Goal: Communication & Community: Participate in discussion

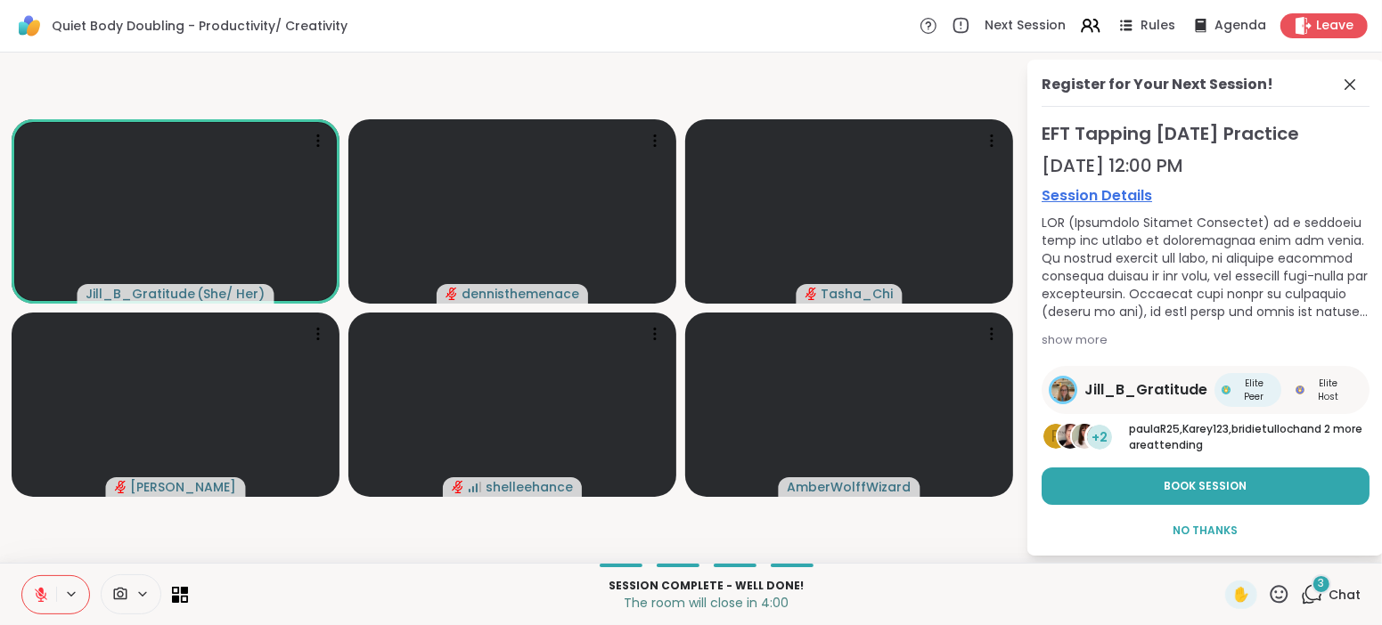
click at [39, 601] on icon at bounding box center [41, 595] width 16 height 16
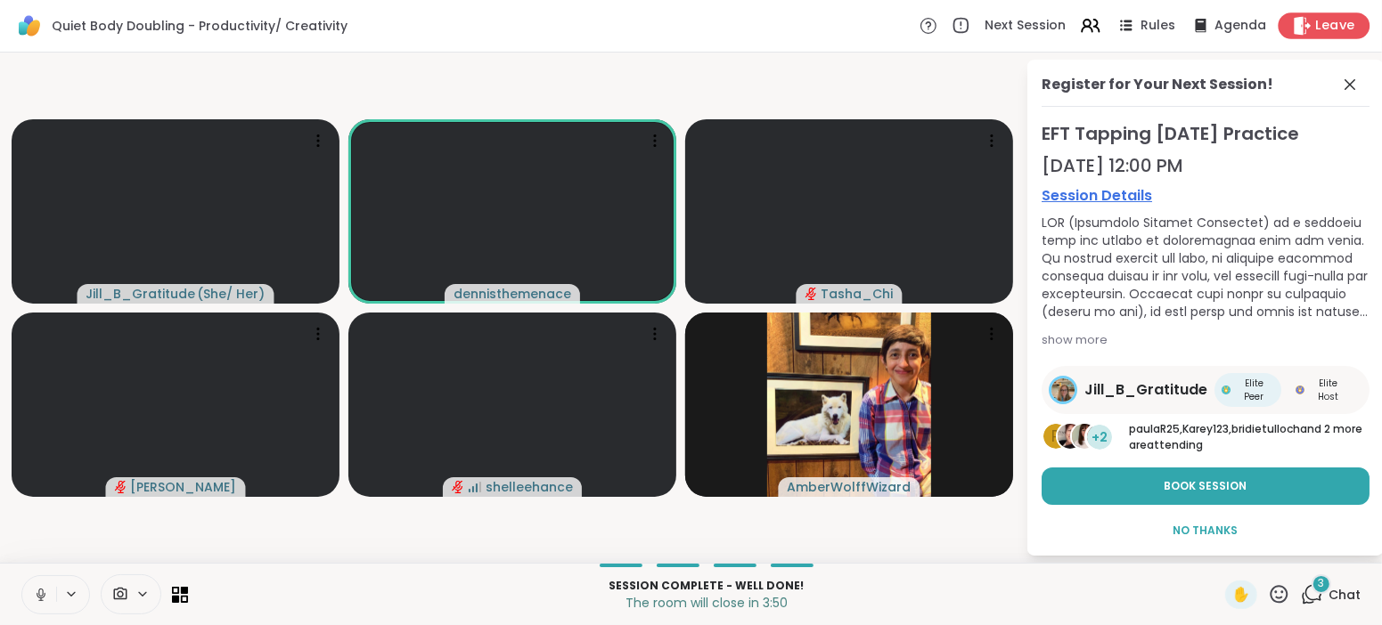
click at [1326, 26] on span "Leave" at bounding box center [1335, 26] width 39 height 19
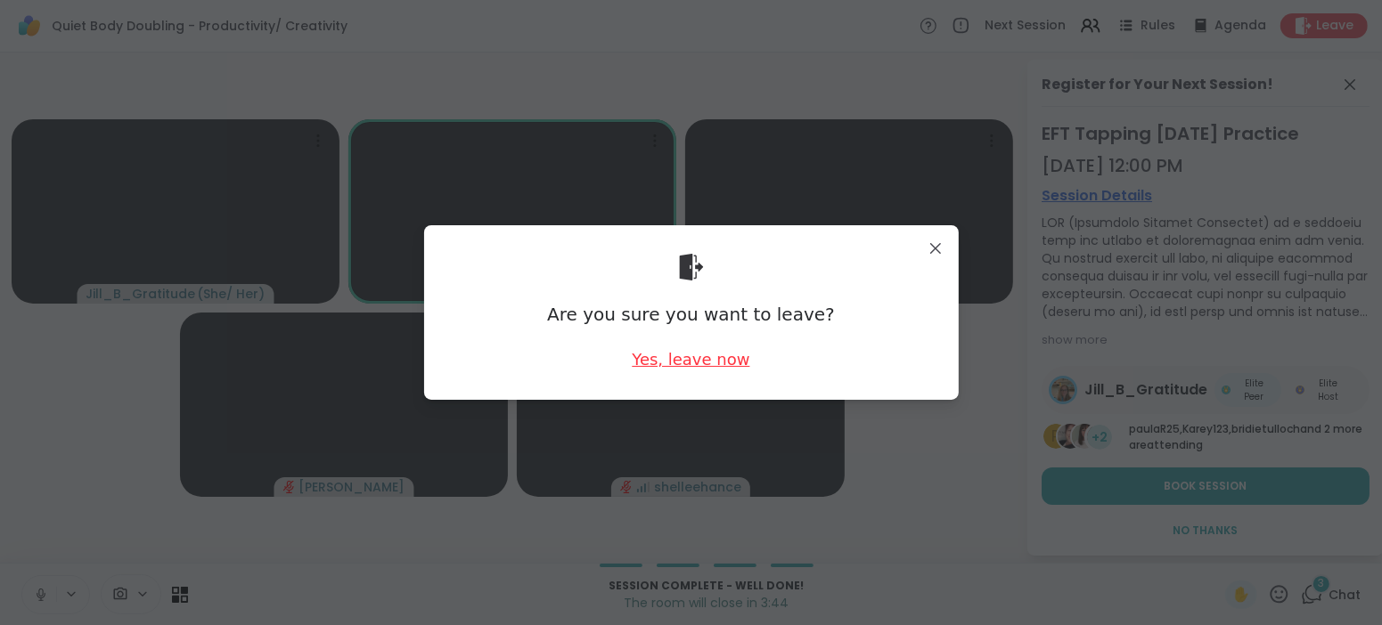
click at [702, 362] on div "Yes, leave now" at bounding box center [691, 359] width 118 height 22
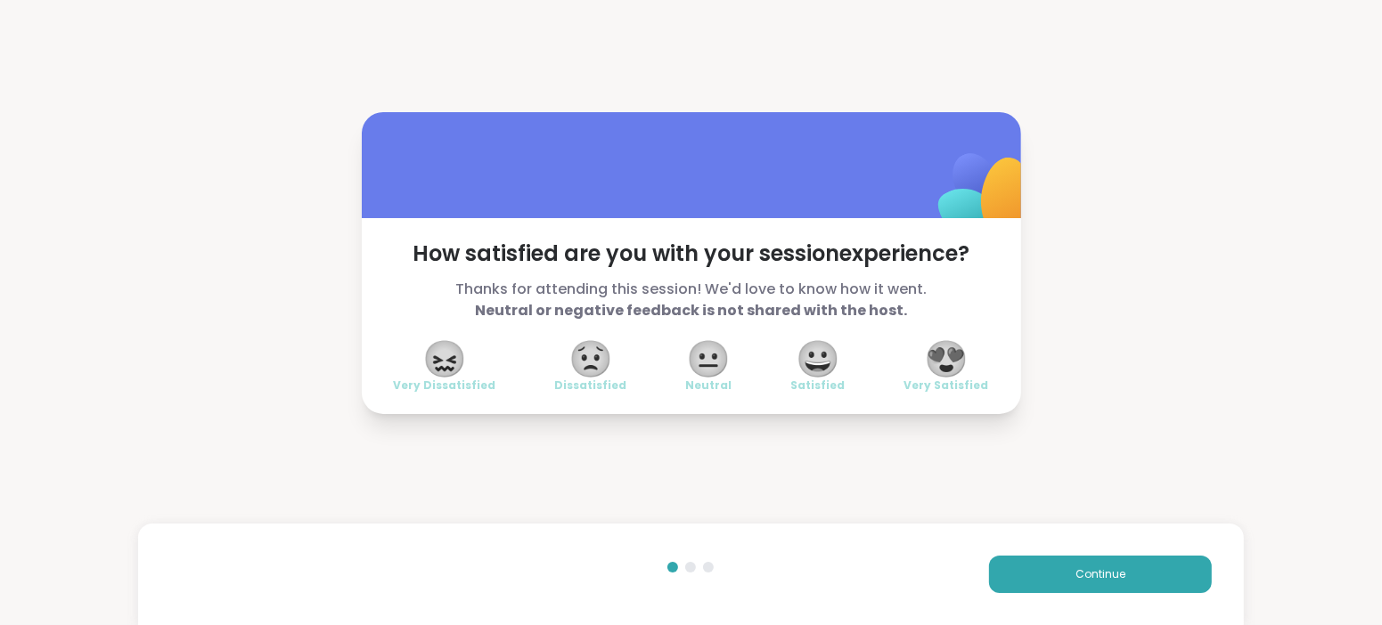
click at [963, 356] on span "😍" at bounding box center [946, 359] width 45 height 32
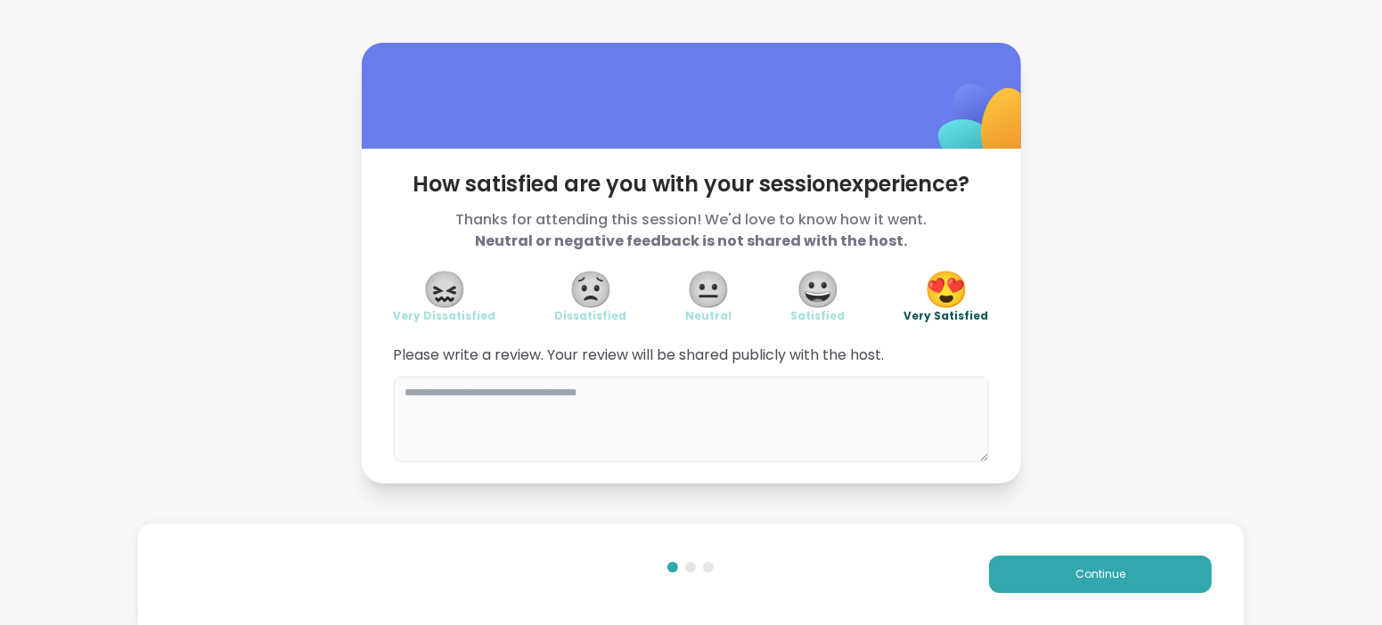
click at [768, 396] on textarea at bounding box center [691, 420] width 595 height 86
type textarea "**********"
click at [1112, 572] on span "Continue" at bounding box center [1100, 575] width 50 height 16
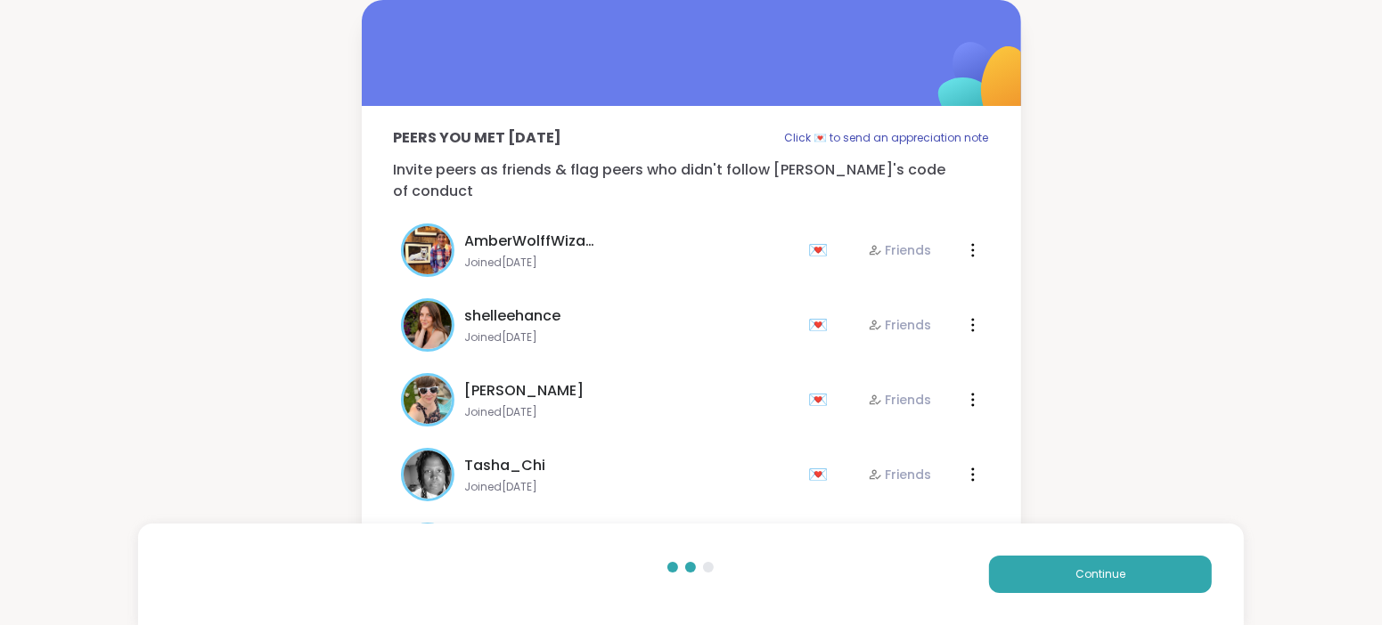
click at [728, 448] on div "Tasha_Chi Joined [DATE] 💌 Friends" at bounding box center [599, 474] width 397 height 53
click at [1103, 568] on span "Continue" at bounding box center [1100, 575] width 50 height 16
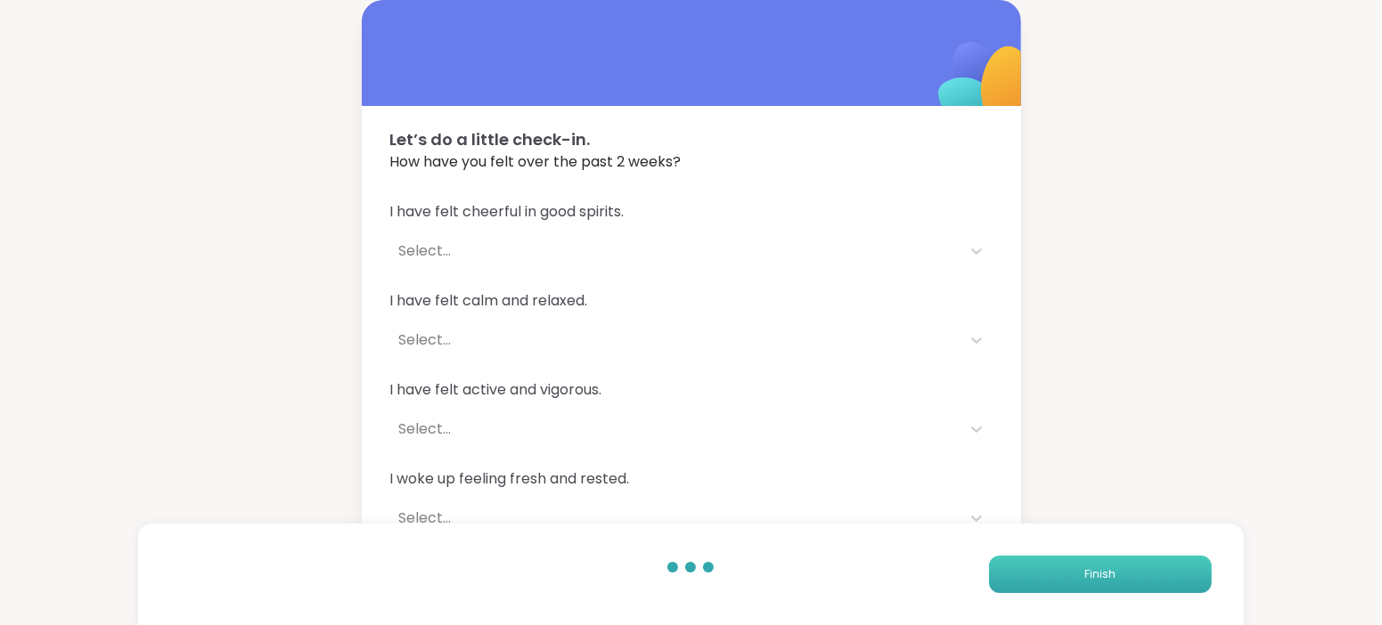
click at [1110, 564] on button "Finish" at bounding box center [1100, 574] width 223 height 37
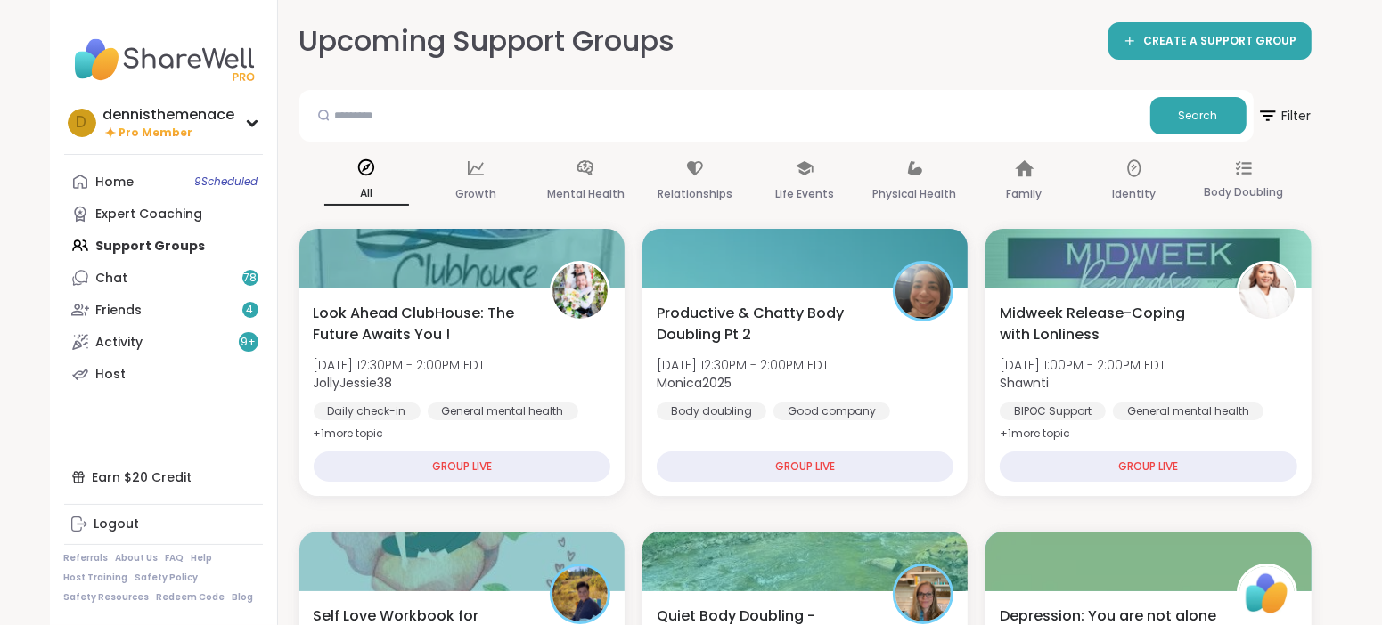
click at [1112, 562] on div at bounding box center [1147, 562] width 325 height 60
click at [805, 42] on div "Upcoming Support Groups CREATE A SUPPORT GROUP" at bounding box center [805, 41] width 1012 height 40
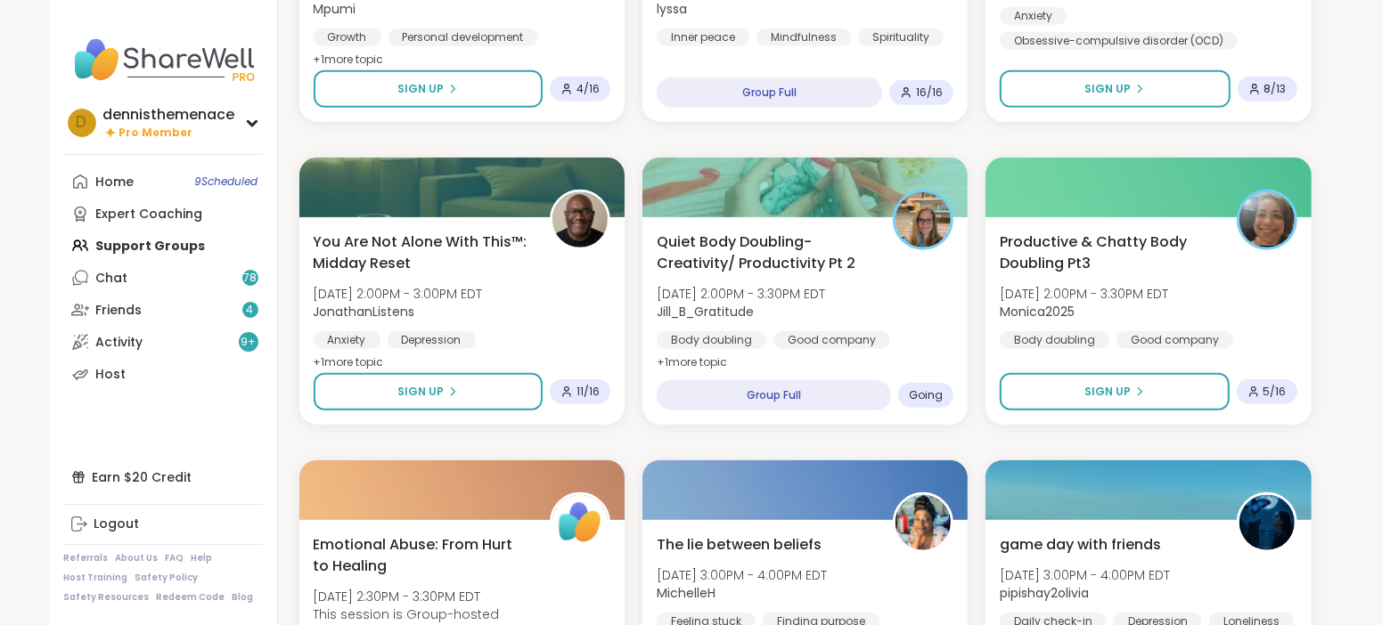
scroll to position [979, 0]
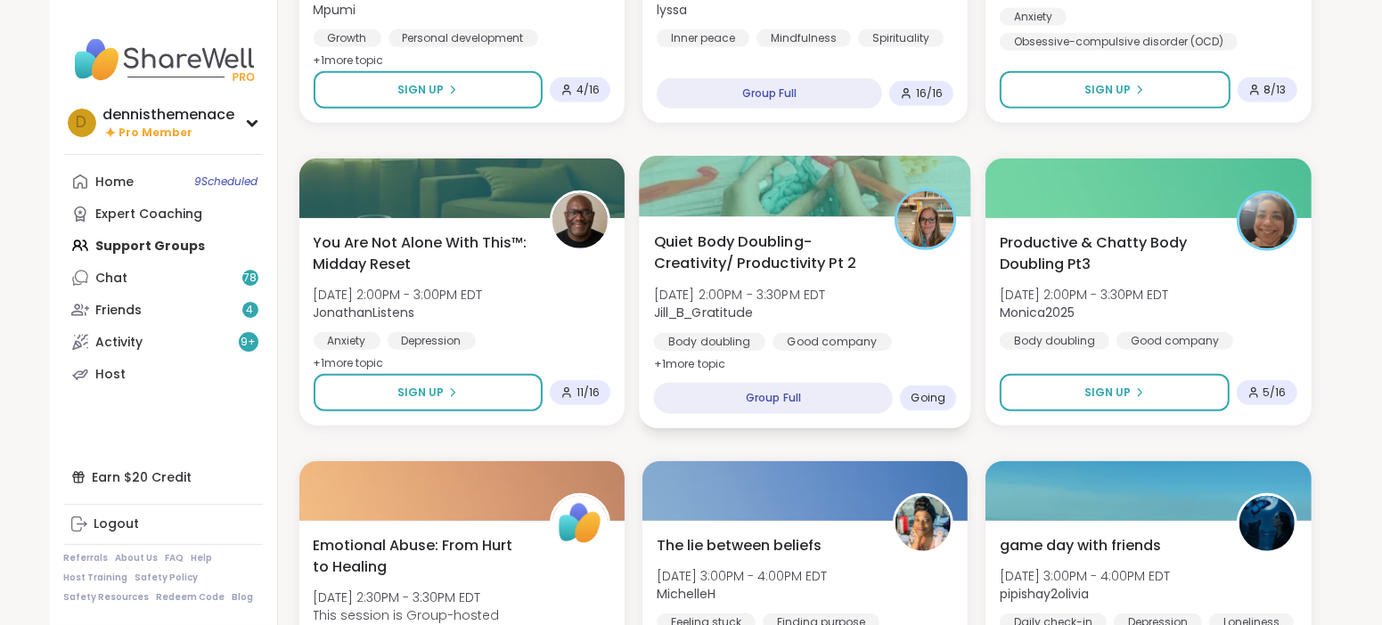
click at [764, 333] on div "Body doubling Good company Healthy habits" at bounding box center [804, 355] width 303 height 44
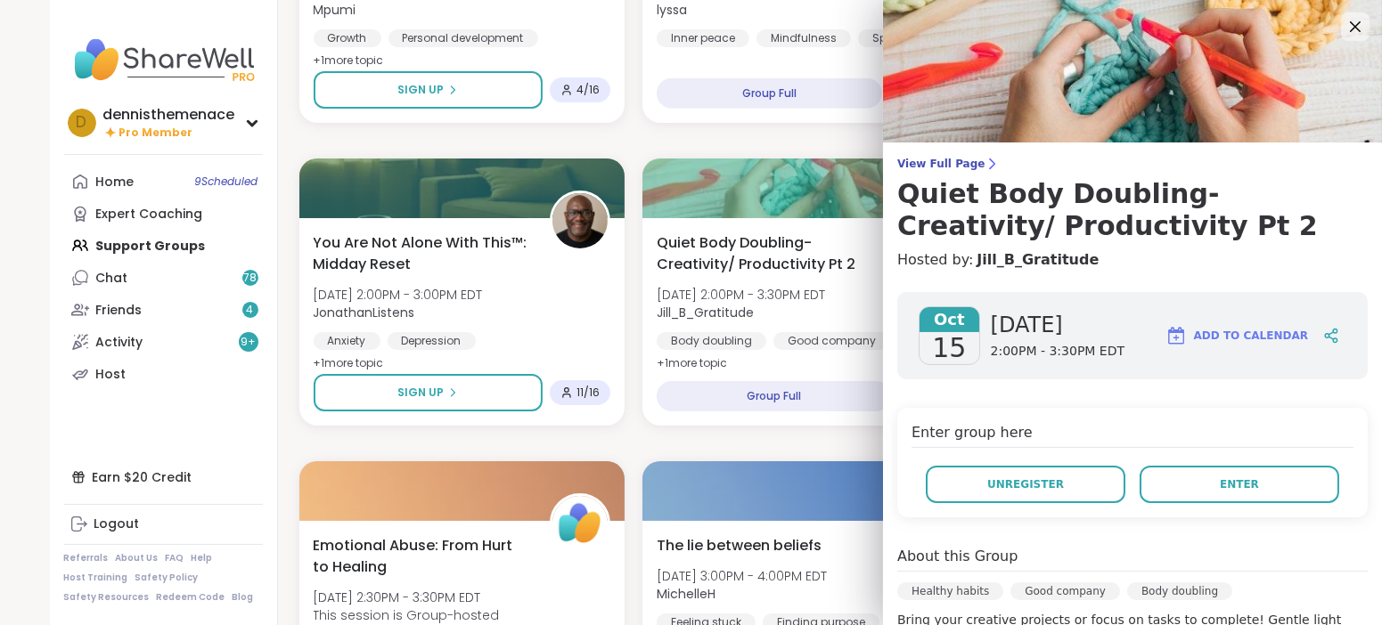
click at [1233, 483] on span "Enter" at bounding box center [1239, 485] width 39 height 16
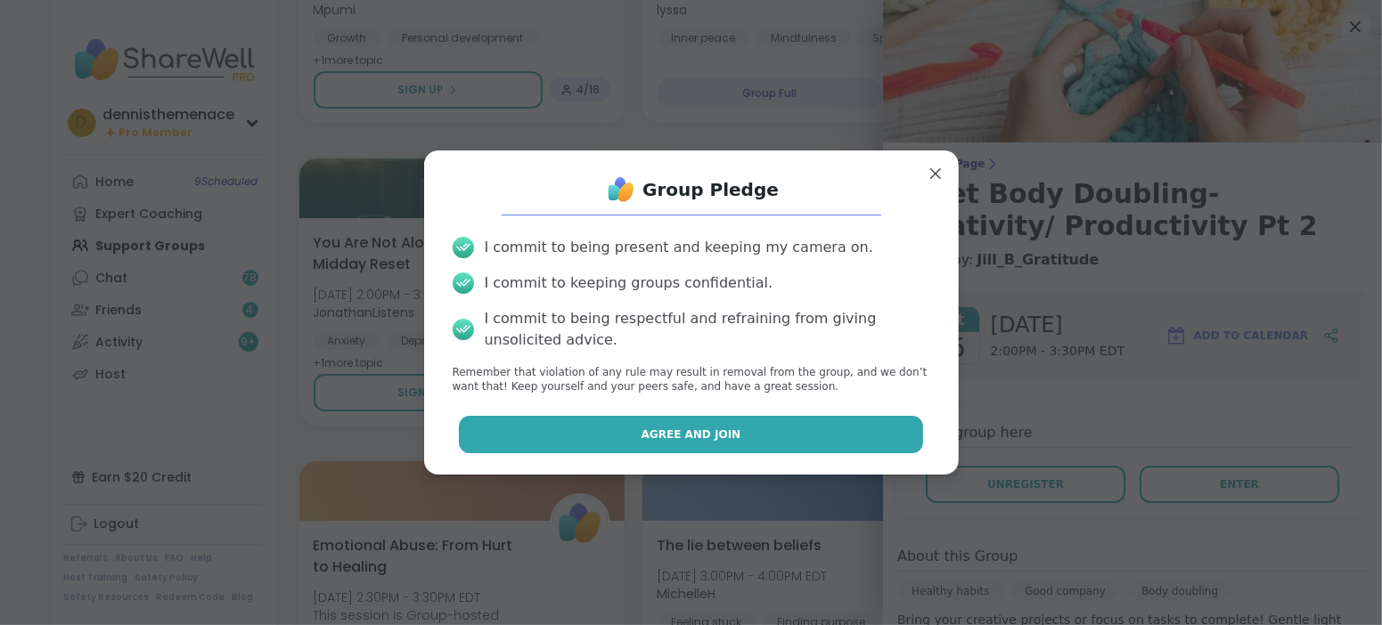
click at [698, 432] on span "Agree and Join" at bounding box center [691, 435] width 100 height 16
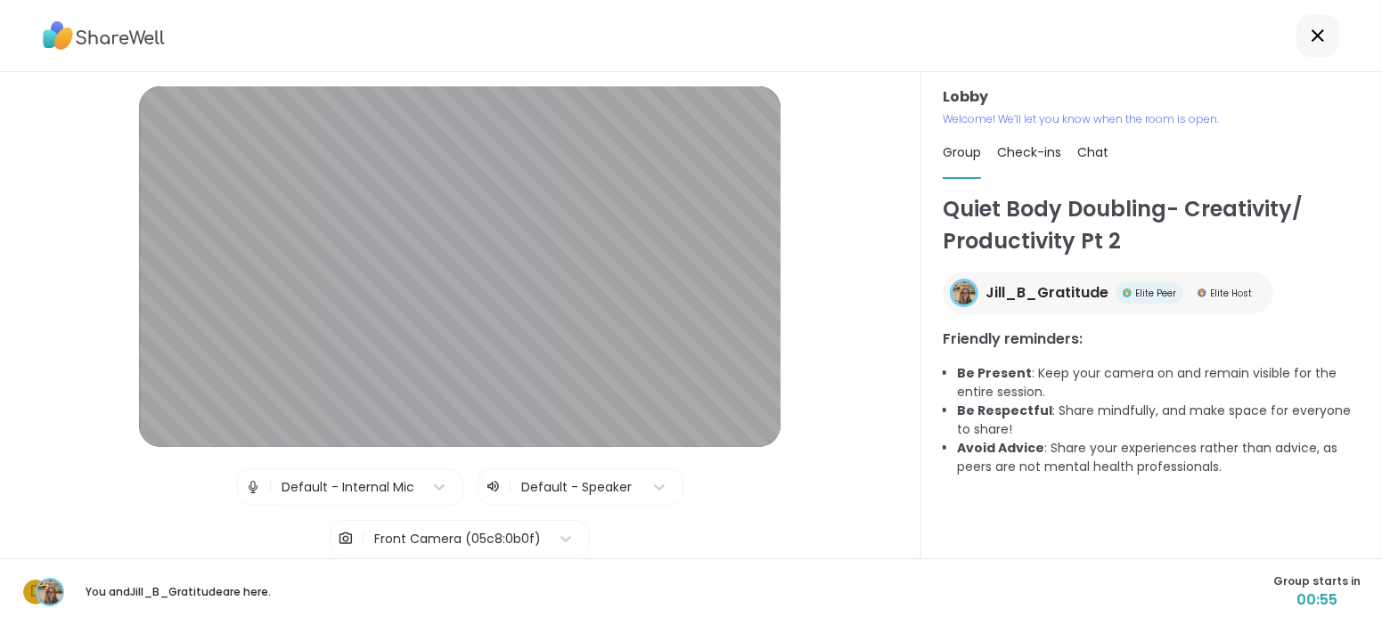
click at [1026, 524] on div "Quiet Body Doubling- Creativity/ Productivity Pt 2 Jill_B_Gratitude Elite Peer …" at bounding box center [1152, 367] width 418 height 349
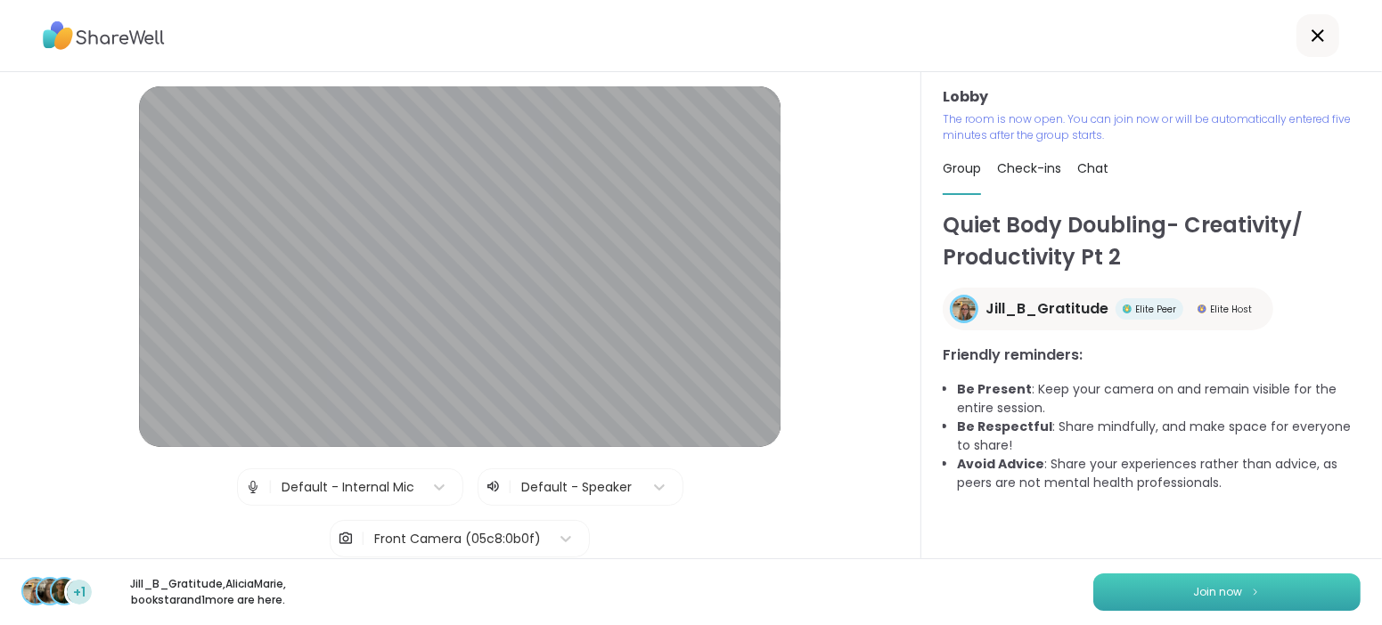
click at [1223, 592] on span "Join now" at bounding box center [1218, 592] width 49 height 16
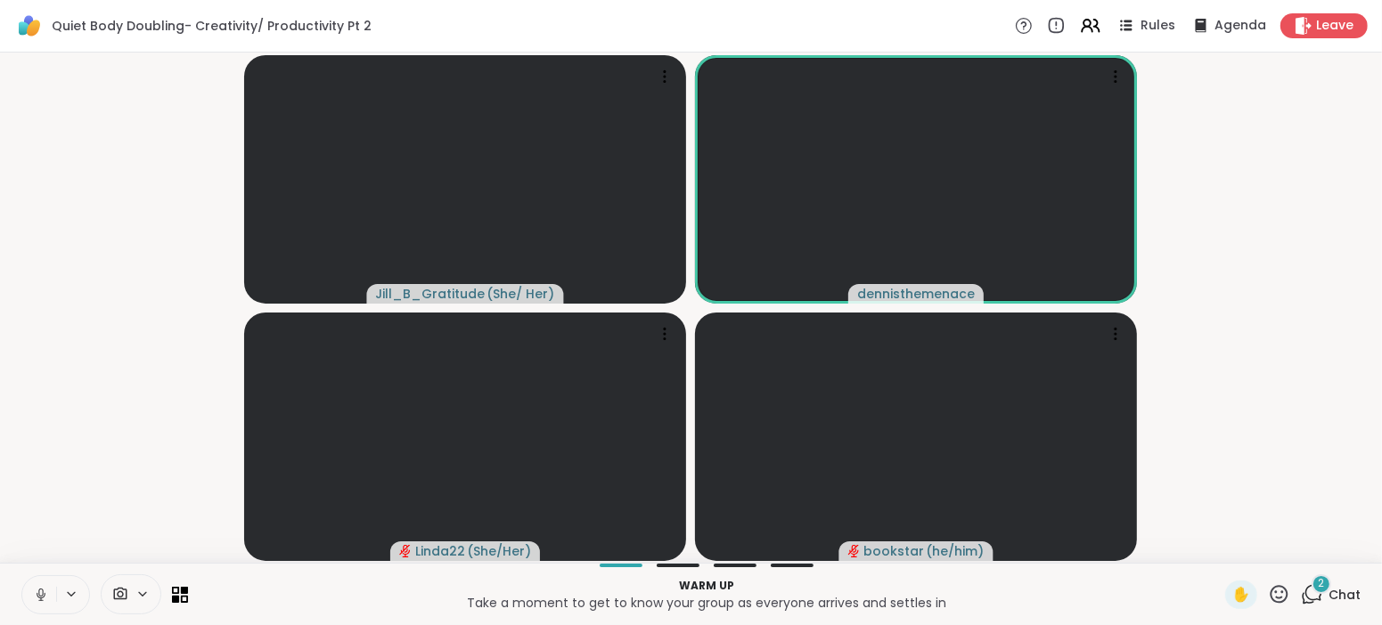
click at [45, 592] on icon at bounding box center [41, 595] width 16 height 16
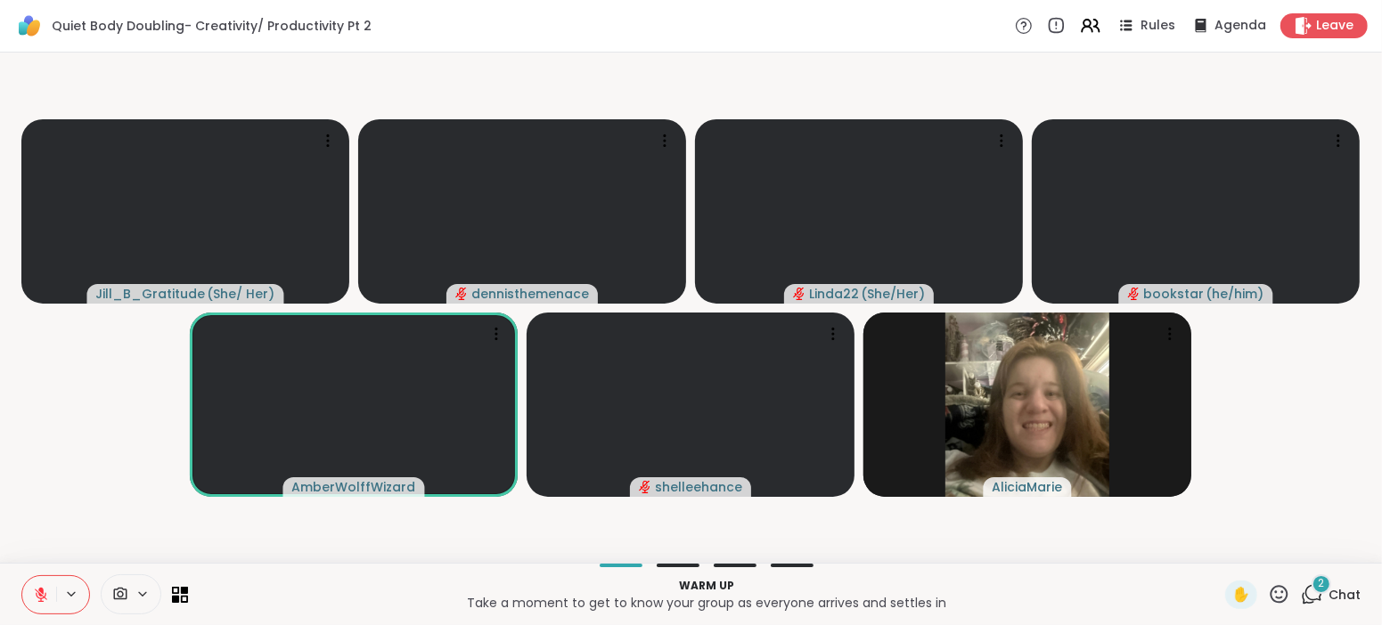
click at [1346, 595] on span "Chat" at bounding box center [1344, 595] width 32 height 18
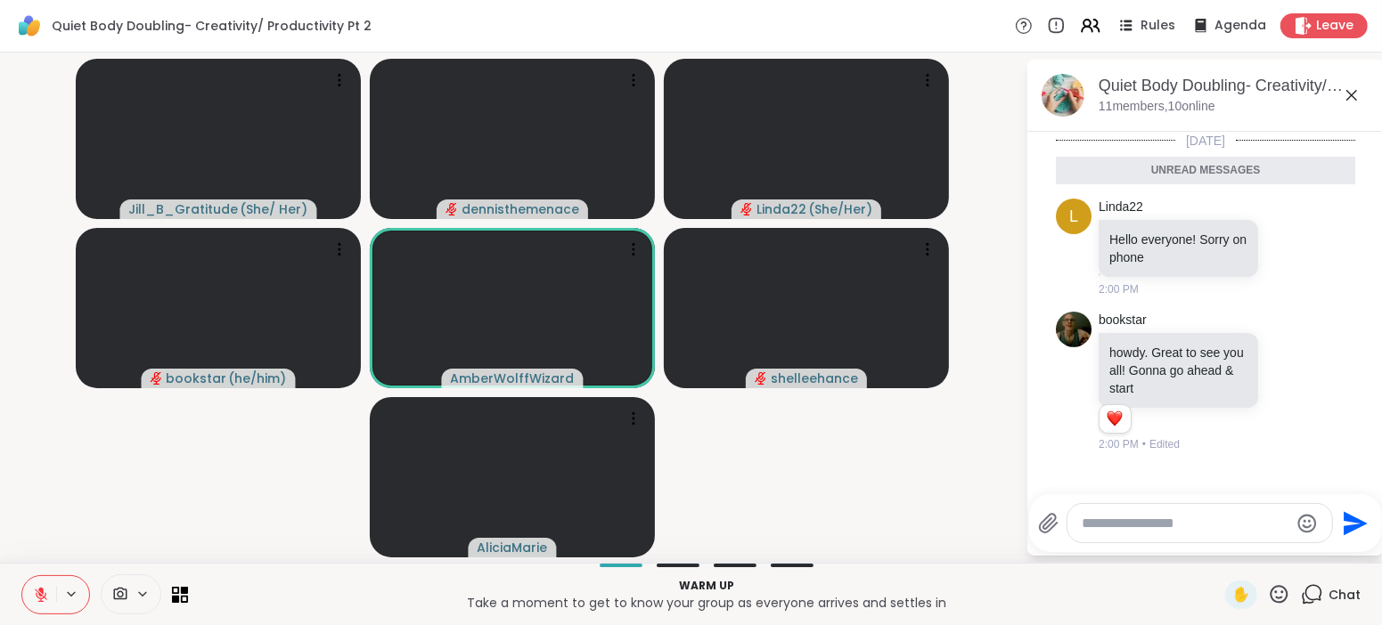
click at [1197, 519] on textarea "Type your message" at bounding box center [1186, 524] width 208 height 18
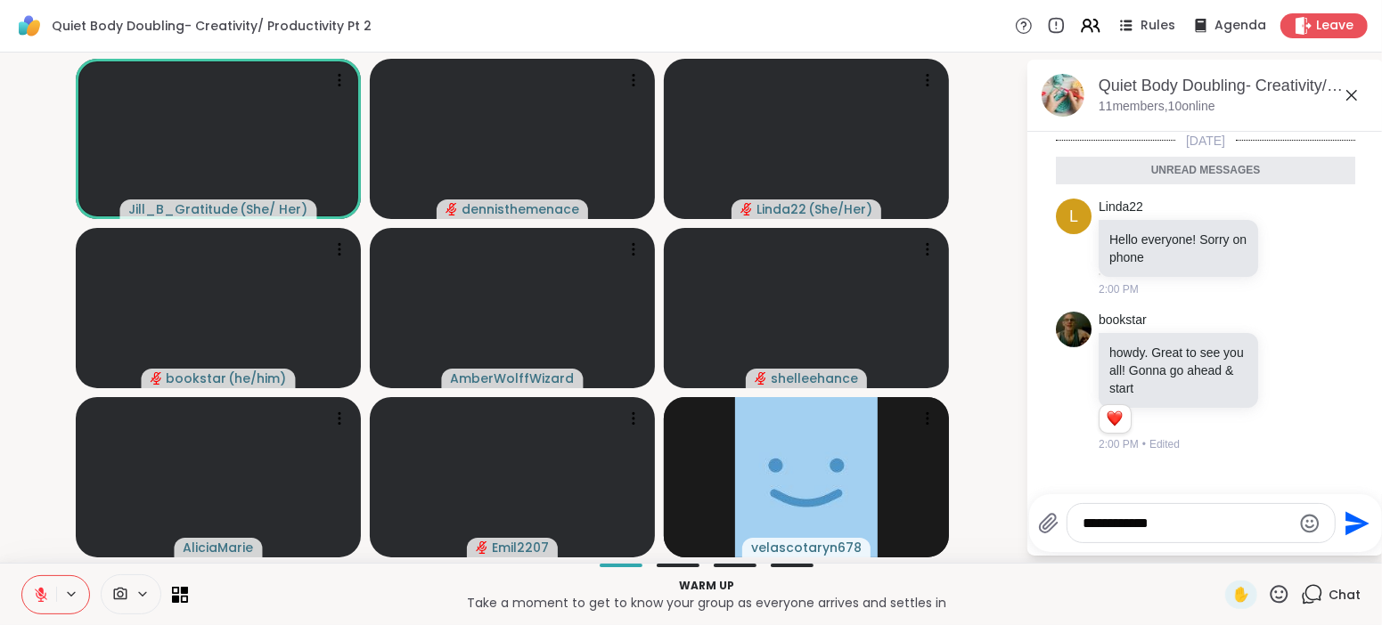
click at [1012, 506] on video-player-container "[PERSON_NAME] ( She/ Her ) dennisthemenace Linda22 ( She/Her ) bookstar ( he/hi…" at bounding box center [513, 308] width 1004 height 496
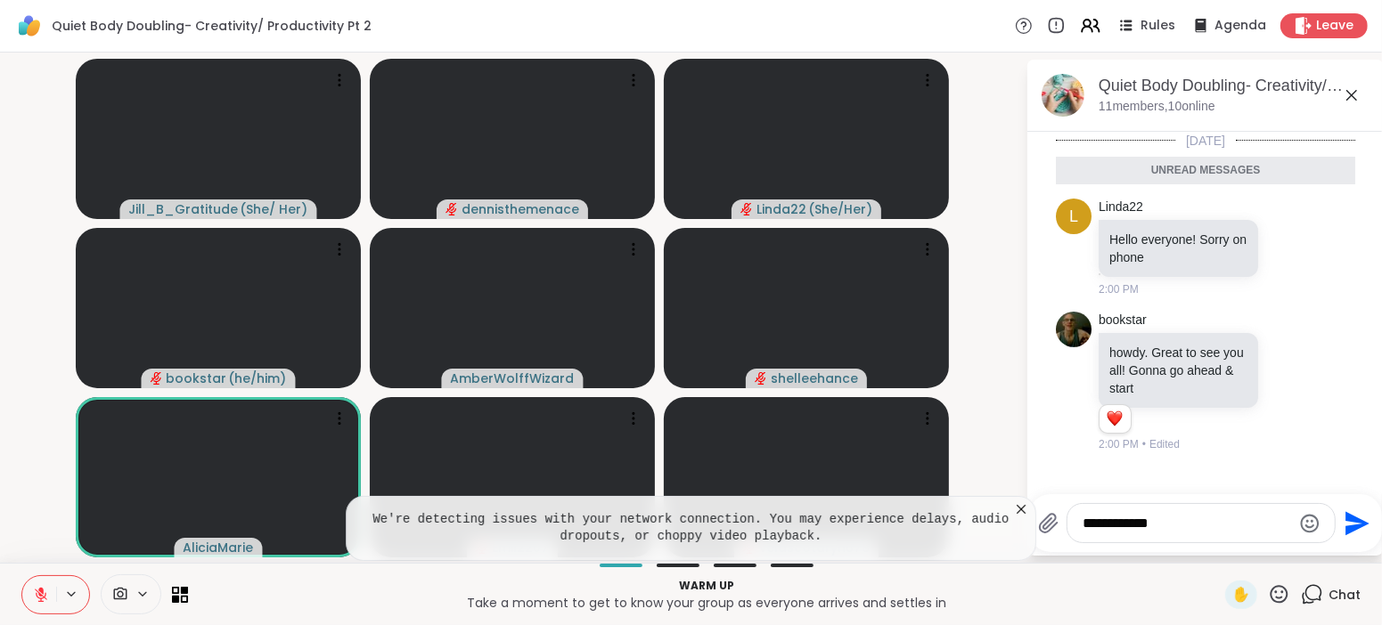
click at [1193, 526] on textarea "**********" at bounding box center [1187, 524] width 208 height 18
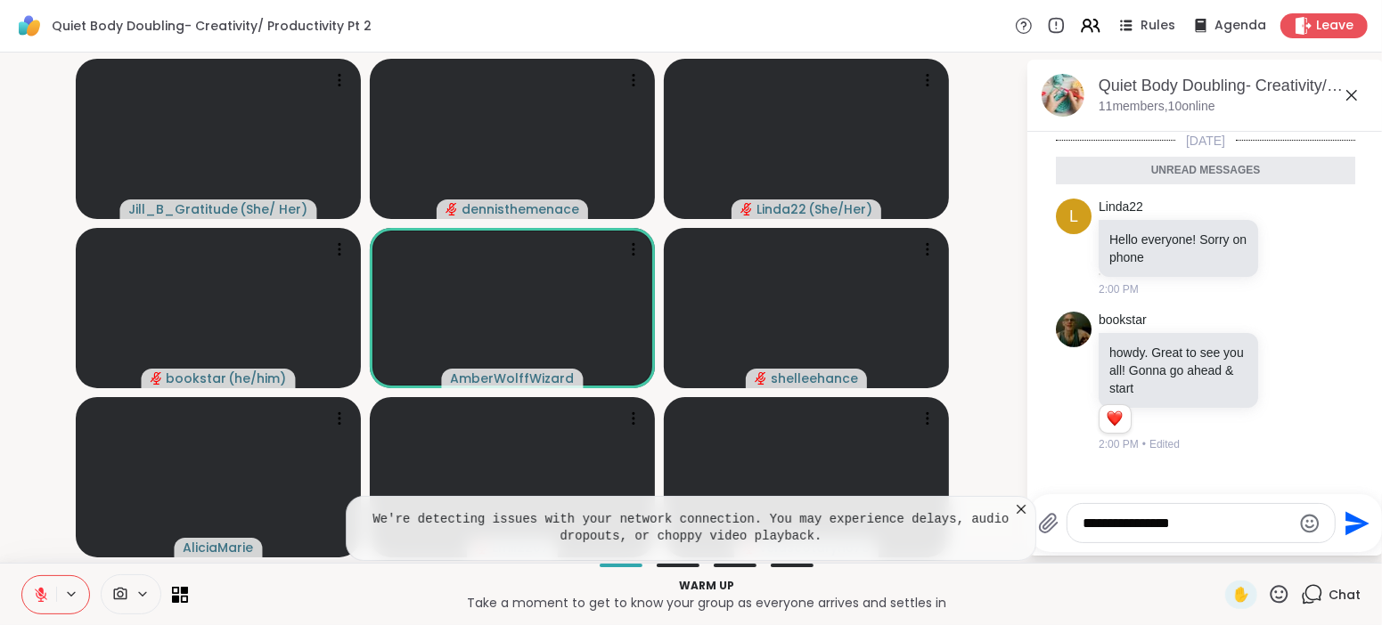
type textarea "**********"
click at [1019, 512] on icon at bounding box center [1021, 510] width 18 height 18
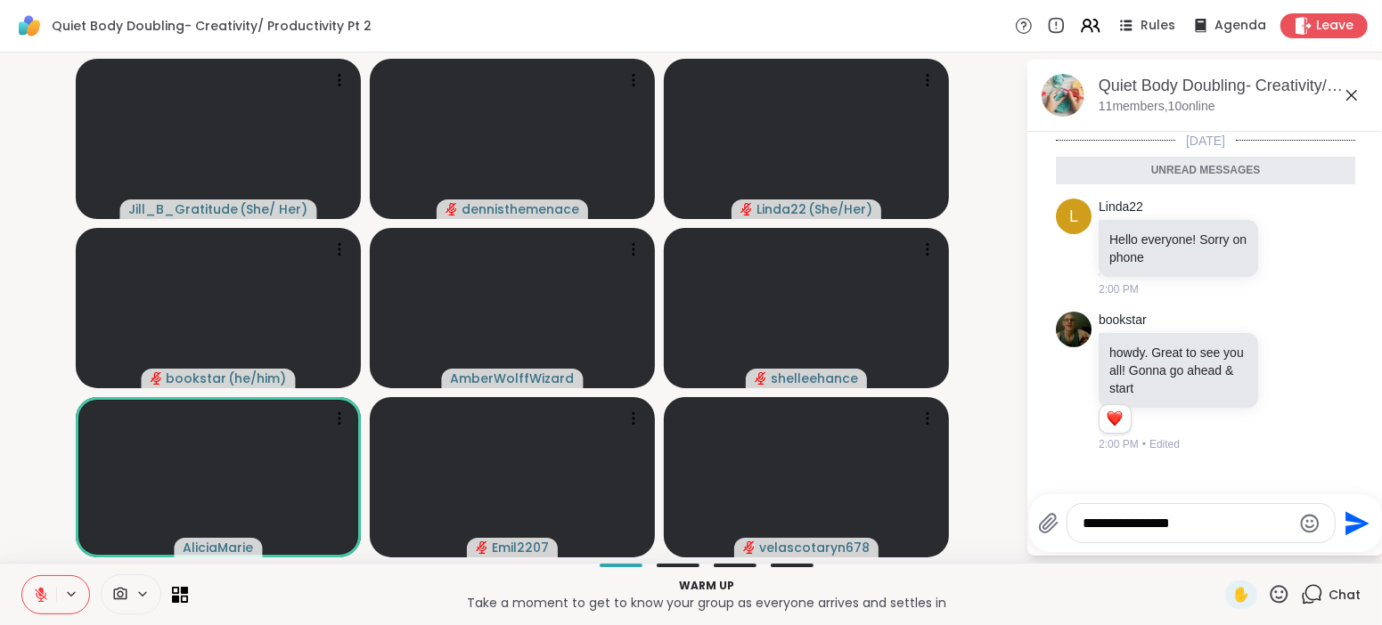
click at [1206, 519] on textarea "**********" at bounding box center [1187, 524] width 208 height 18
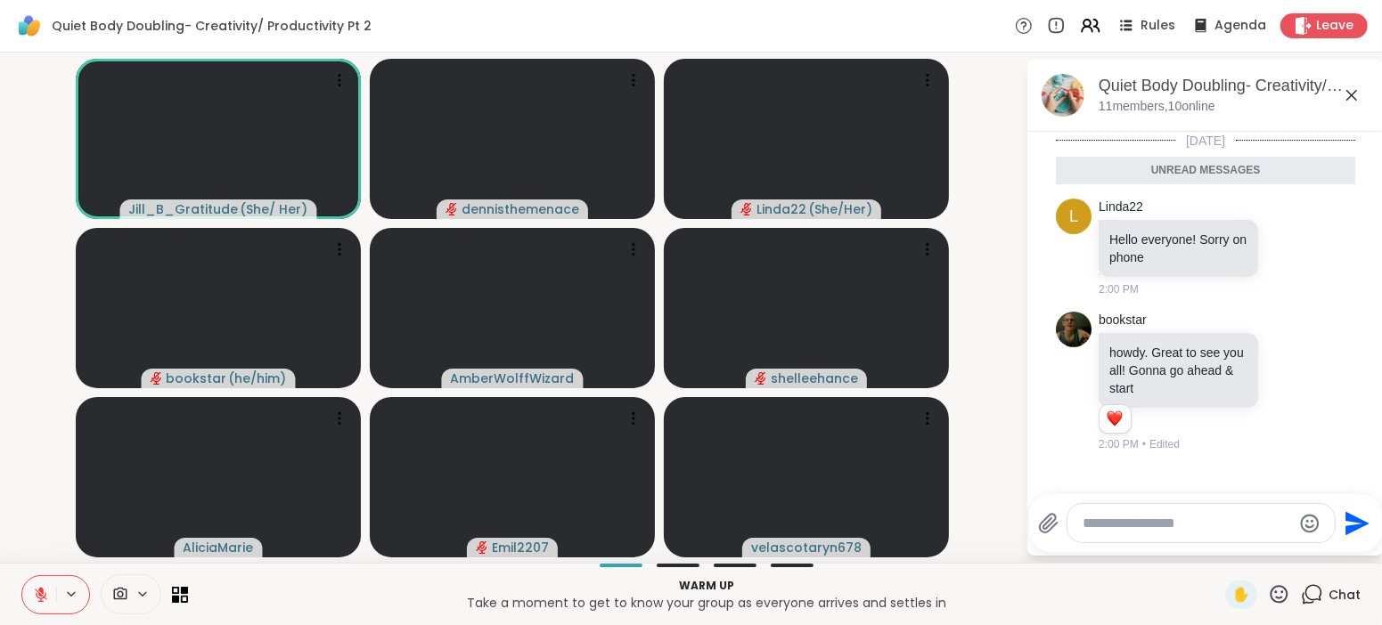
scroll to position [30, 0]
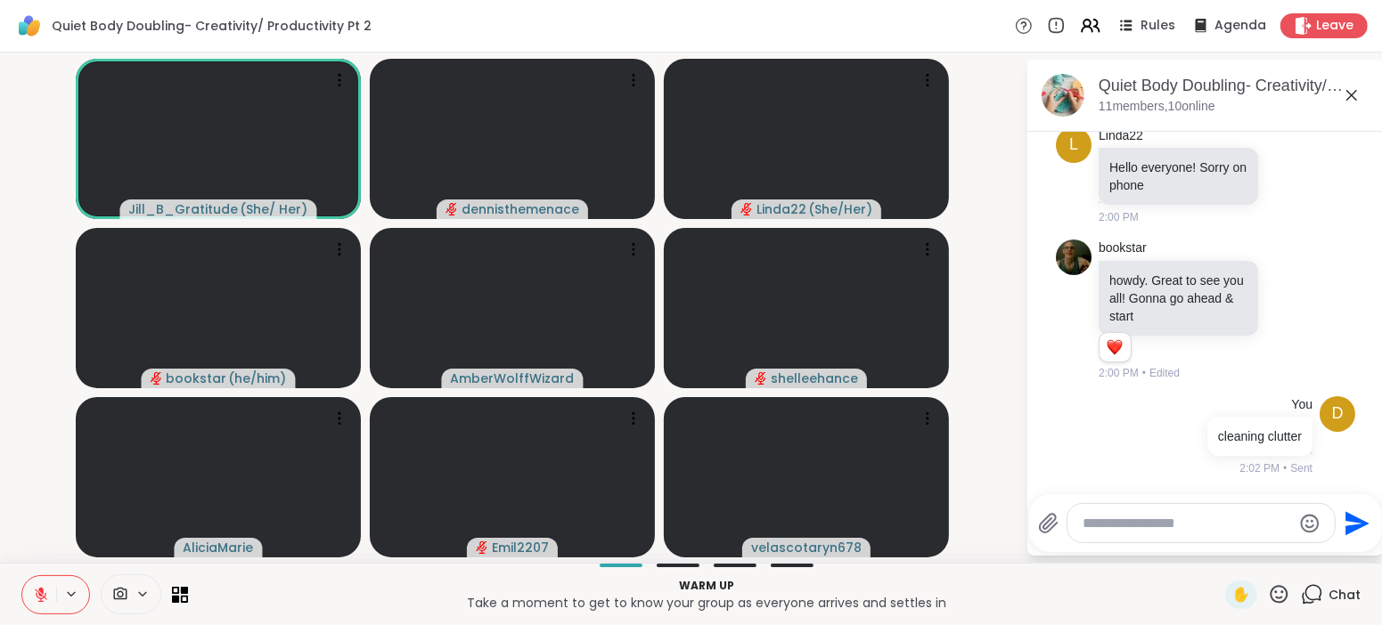
click at [40, 598] on icon at bounding box center [41, 595] width 16 height 16
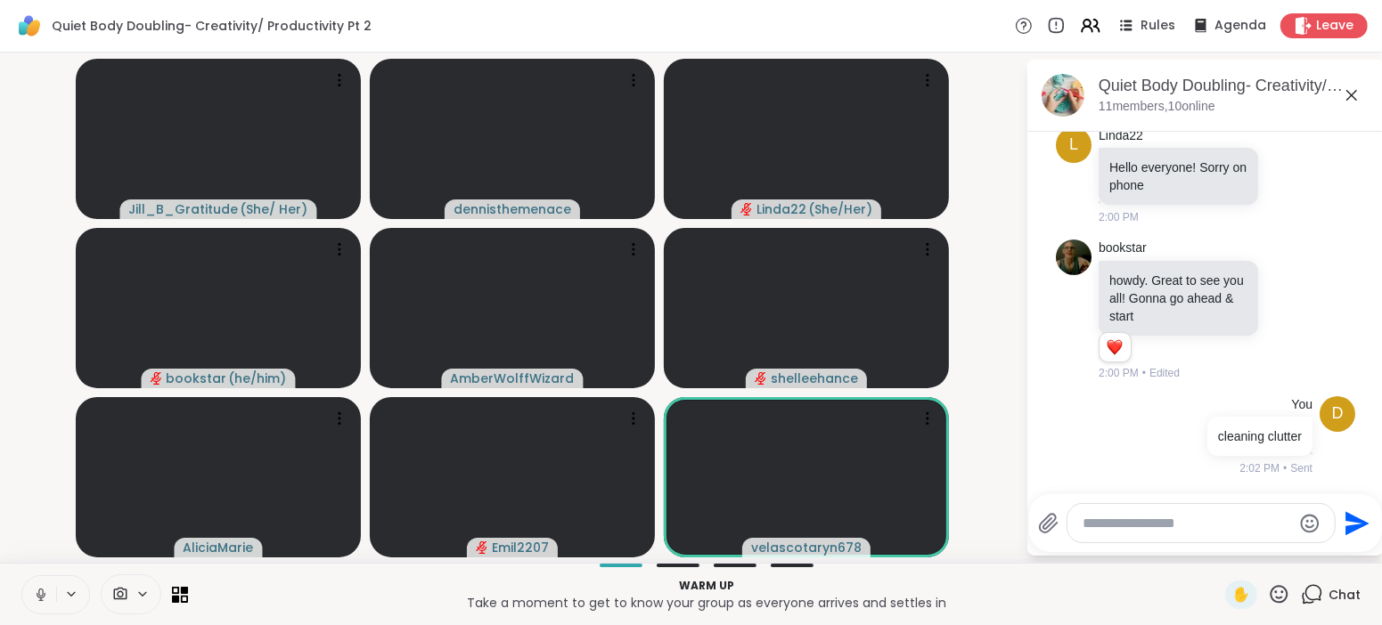
click at [40, 598] on icon at bounding box center [41, 594] width 9 height 5
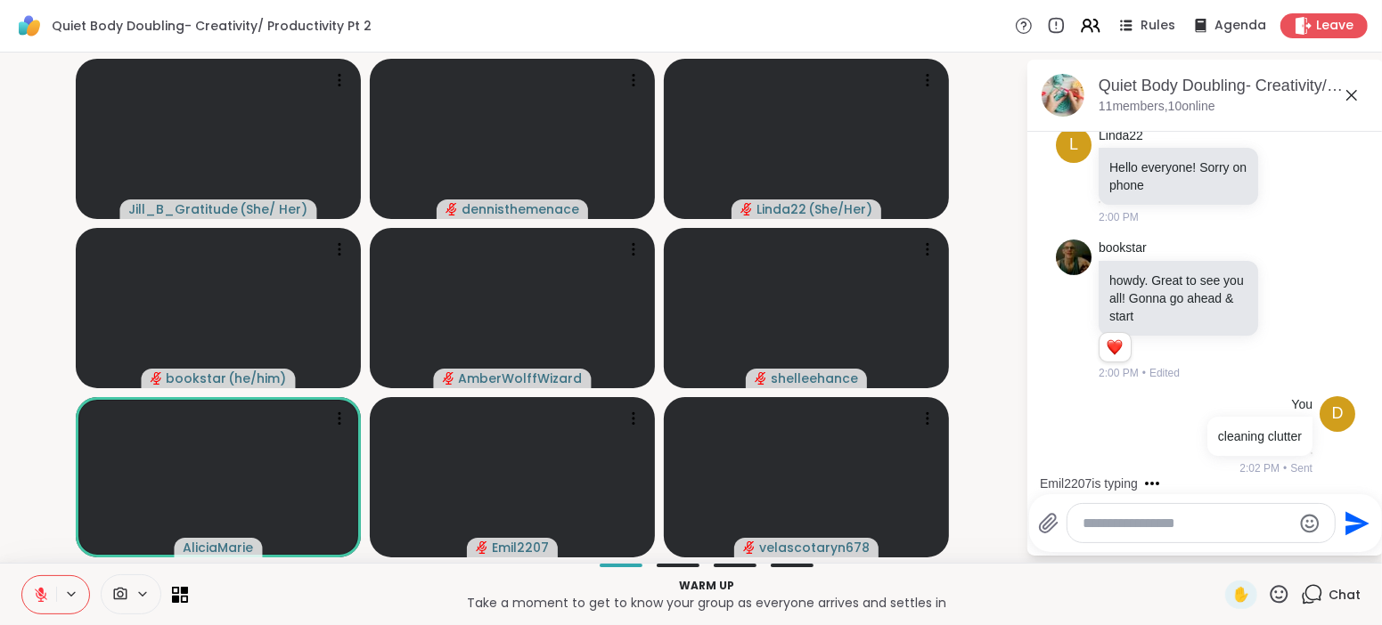
click at [46, 596] on icon at bounding box center [41, 595] width 16 height 16
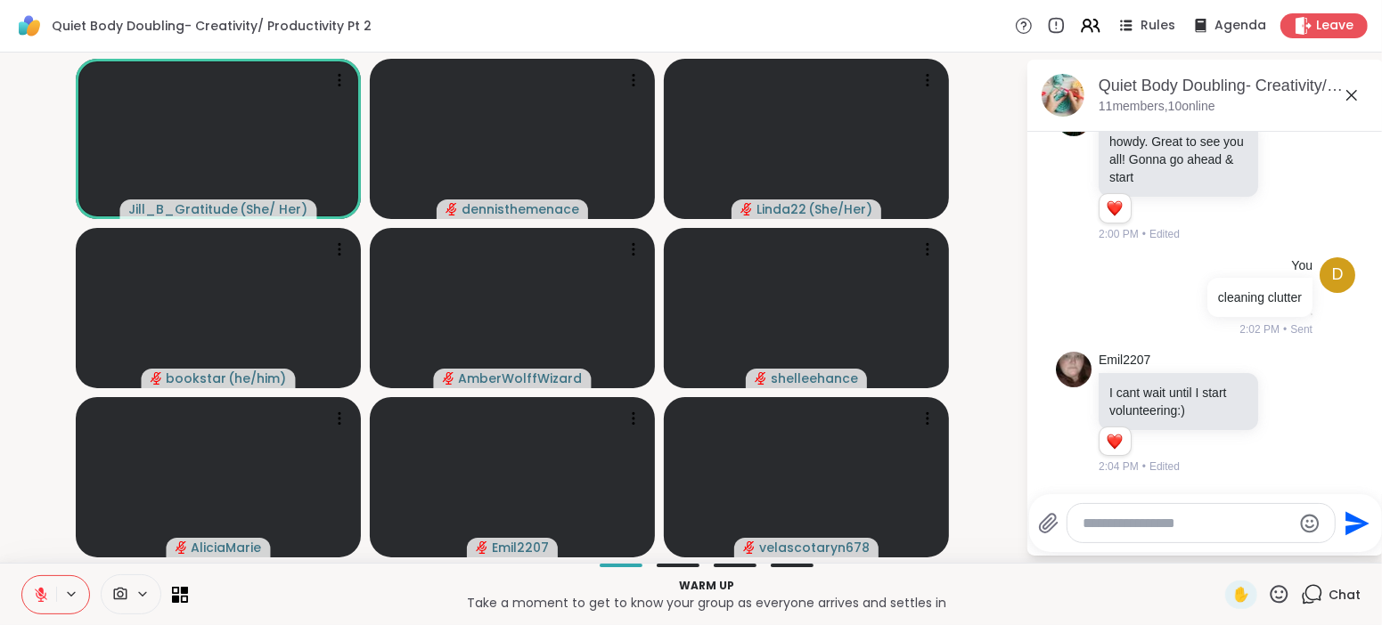
scroll to position [334, 0]
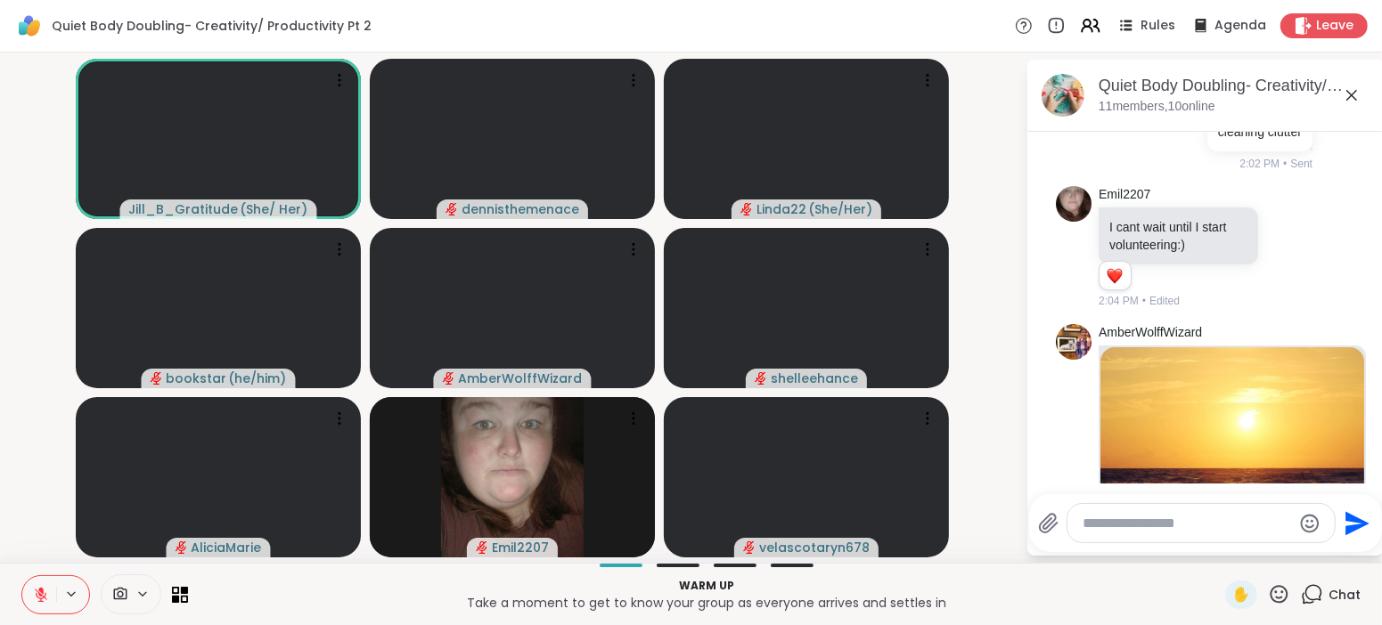
click at [424, 615] on div "Warm up Take a moment to get to know your group as everyone arrives and settles…" at bounding box center [707, 595] width 1016 height 40
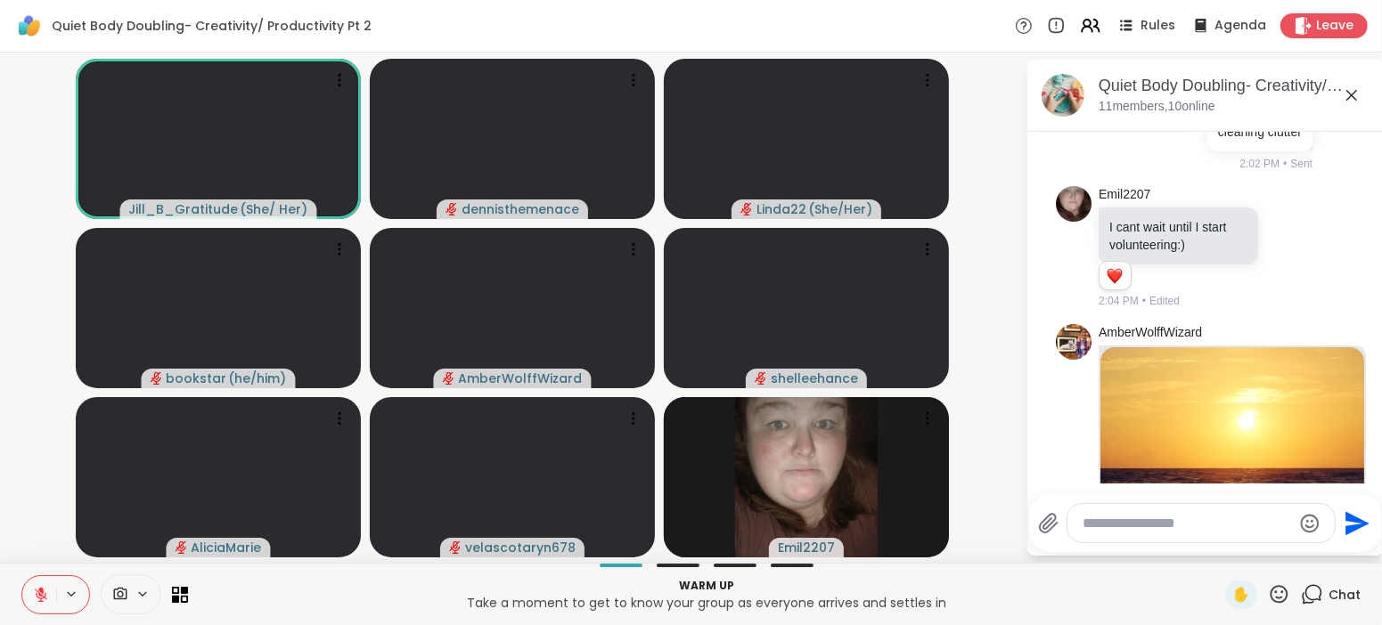
click at [1184, 482] on div "[DATE] L Linda22 Hello everyone! Sorry on phone 2:00 PM bookstar howdy. Great t…" at bounding box center [1205, 313] width 356 height 363
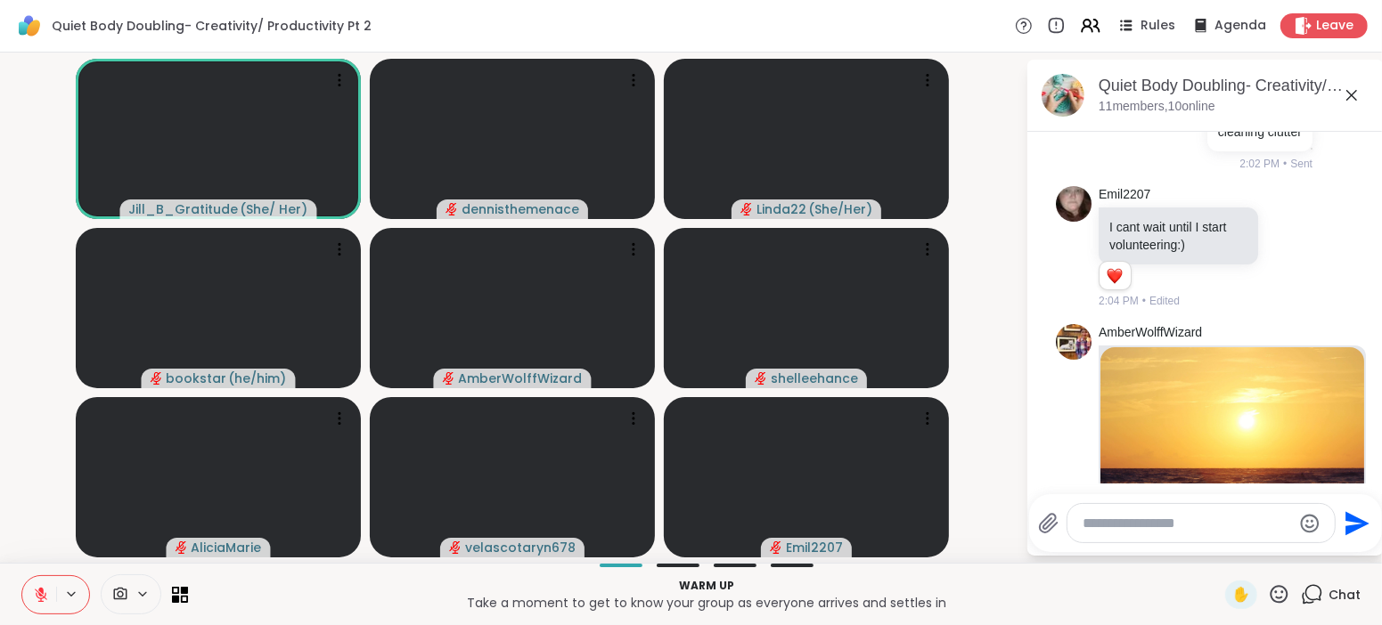
scroll to position [3, 0]
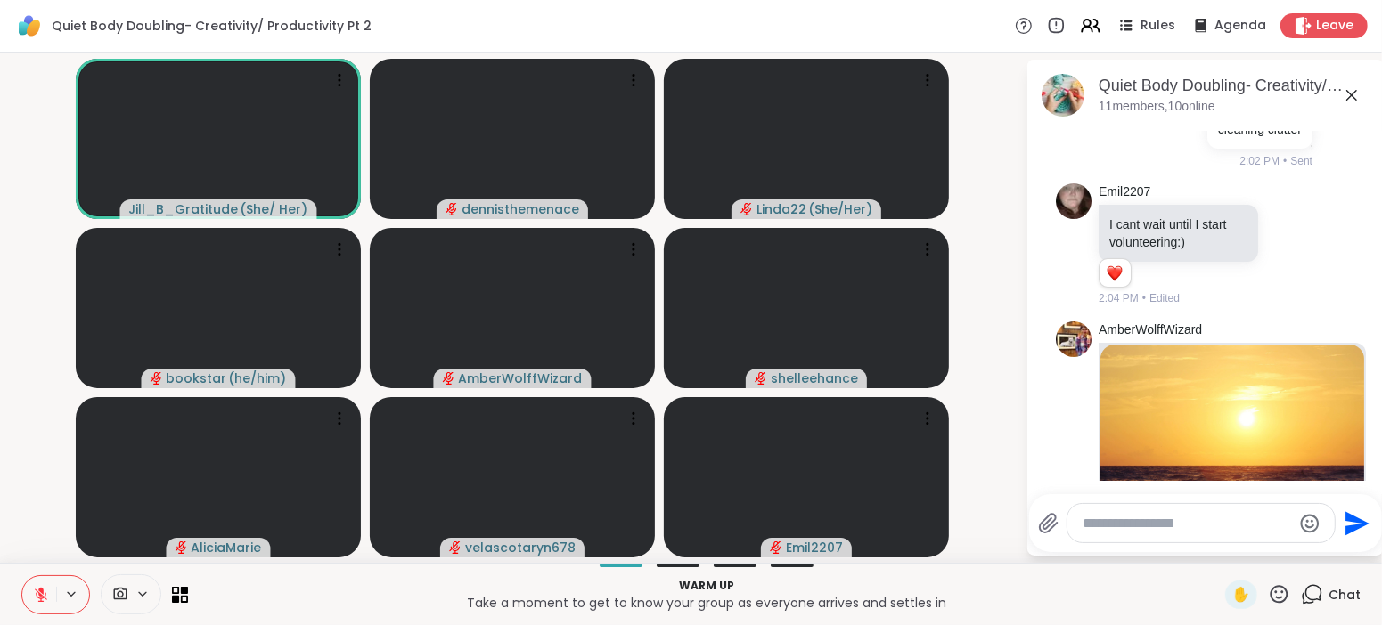
click at [1381, 443] on div "[DATE] L Linda22 Hello everyone! Sorry on phone 2:00 PM bookstar howdy. Great t…" at bounding box center [1205, 266] width 356 height 942
click at [1314, 411] on img at bounding box center [1232, 456] width 264 height 222
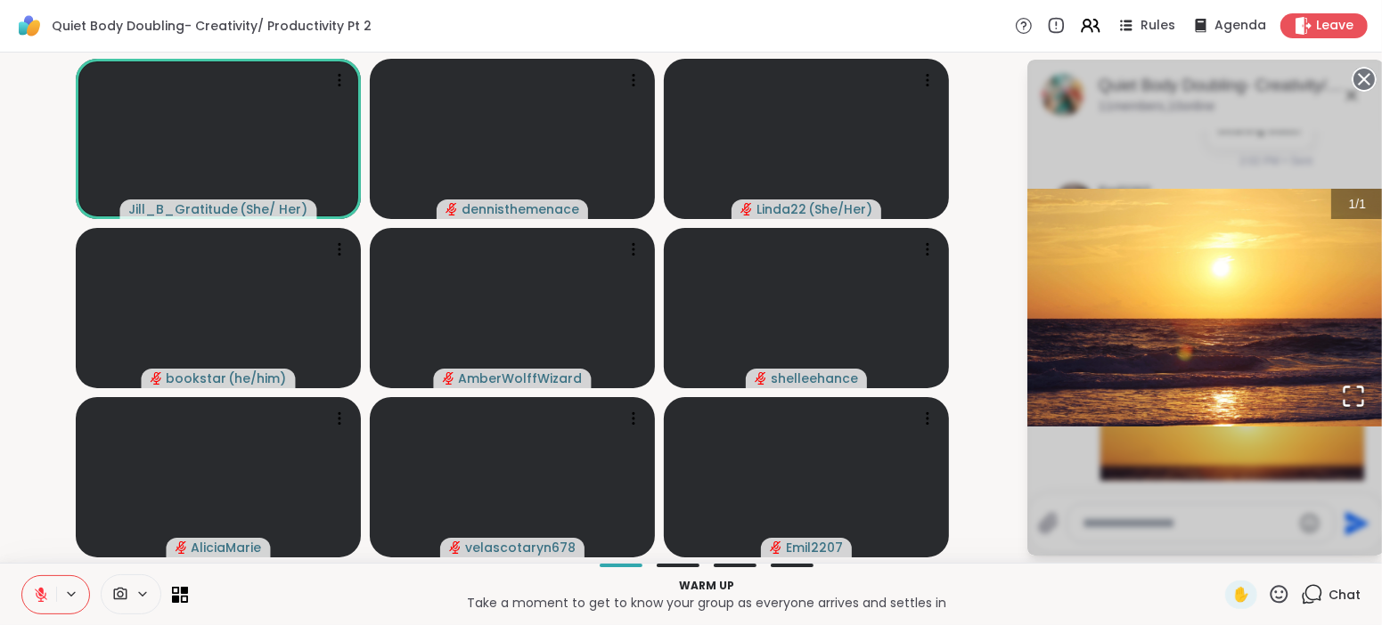
click at [1352, 593] on span "Chat" at bounding box center [1344, 595] width 32 height 18
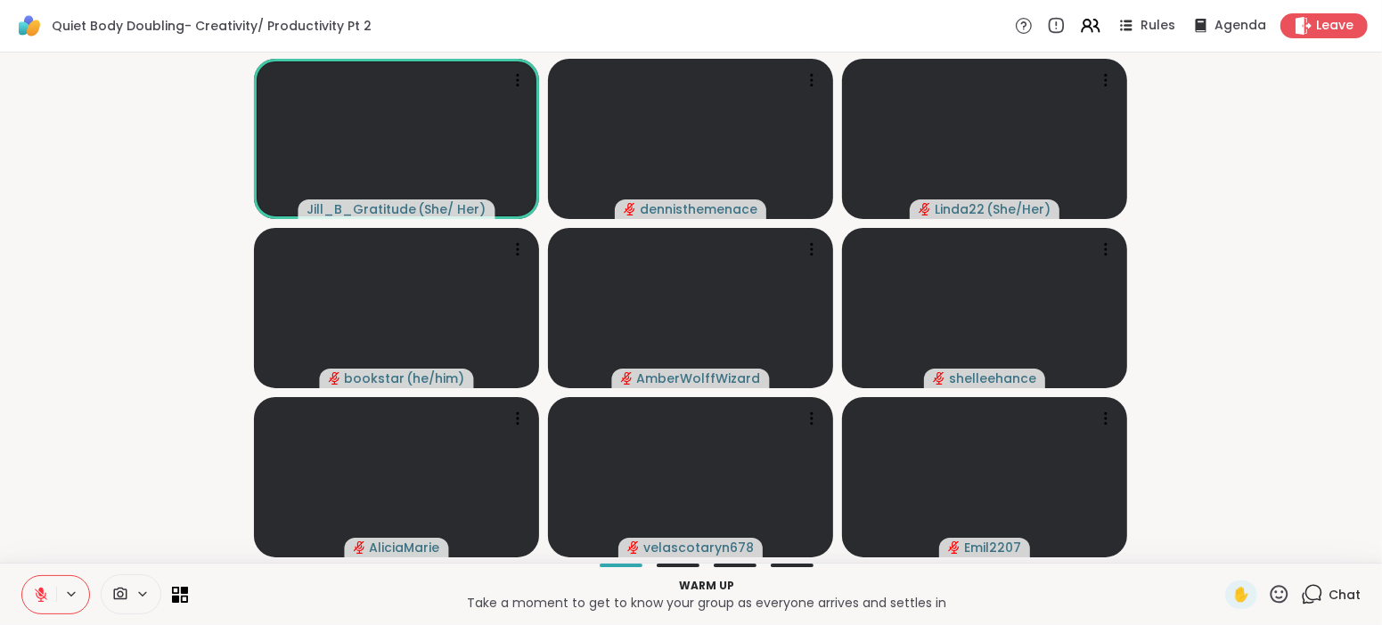
click at [1352, 588] on span "Chat" at bounding box center [1344, 595] width 32 height 18
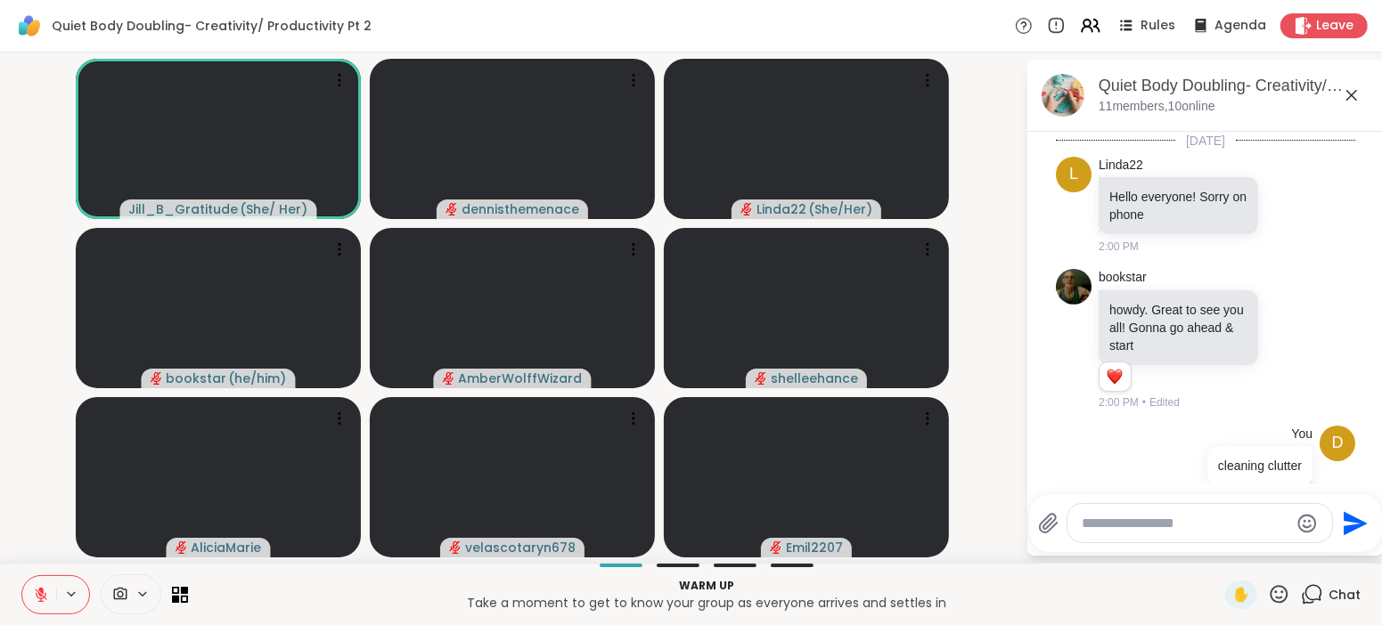
scroll to position [625, 0]
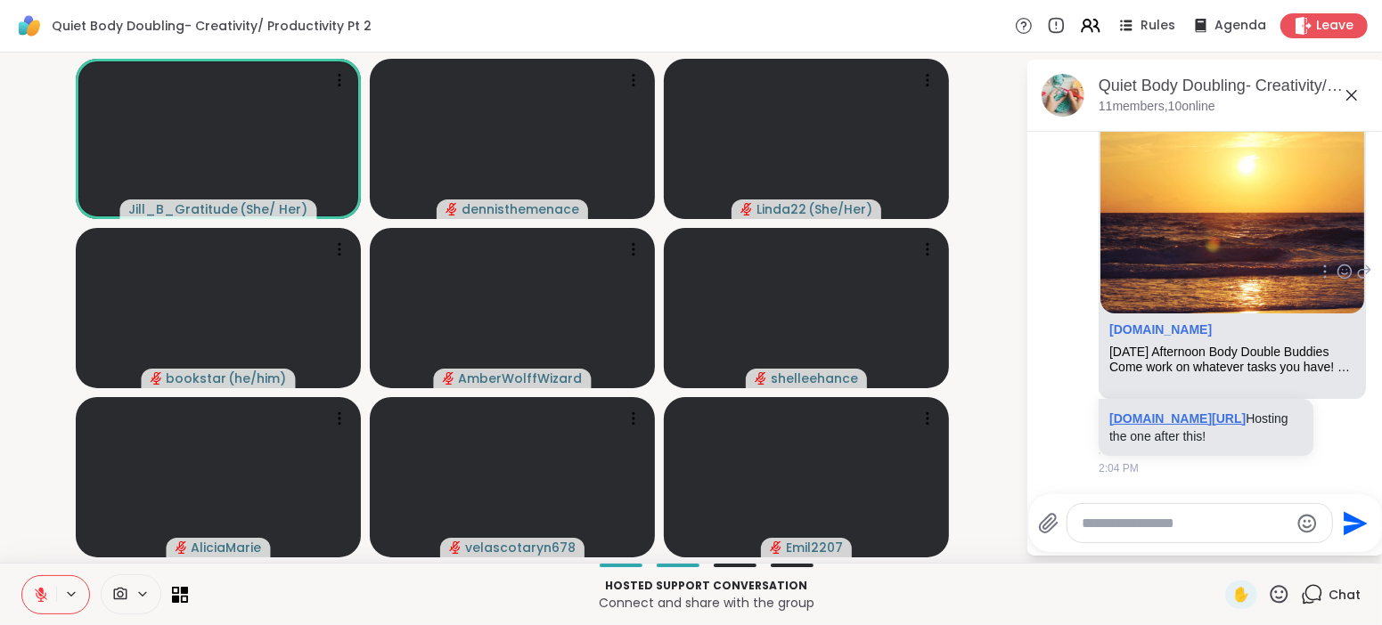
click at [1168, 412] on link "[DOMAIN_NAME][URL]" at bounding box center [1177, 419] width 136 height 14
click at [1161, 516] on textarea "Type your message" at bounding box center [1186, 524] width 208 height 18
